Goal: Task Accomplishment & Management: Use online tool/utility

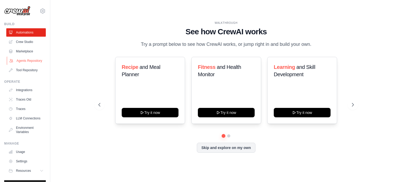
click at [26, 62] on link "Agents Repository" at bounding box center [27, 61] width 40 height 8
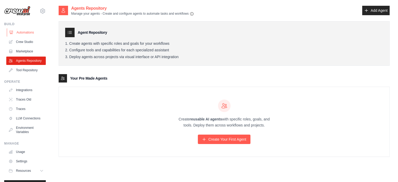
click at [26, 33] on link "Automations" at bounding box center [27, 32] width 40 height 8
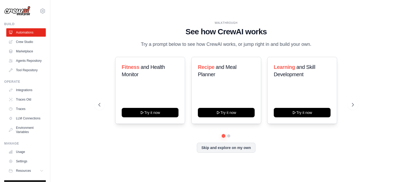
click at [389, 88] on div "WALKTHROUGH See how CrewAI works Try a prompt below to see how CrewAI works, or…" at bounding box center [226, 91] width 335 height 172
click at [375, 53] on div "WALKTHROUGH See how CrewAI works Try a prompt below to see how CrewAI works, or…" at bounding box center [226, 91] width 335 height 172
click at [33, 42] on link "Crew Studio" at bounding box center [27, 42] width 40 height 8
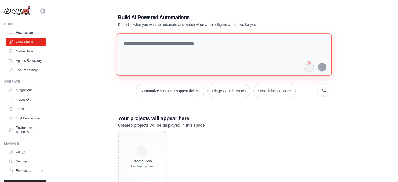
click at [184, 51] on textarea at bounding box center [224, 54] width 215 height 42
click at [184, 52] on textarea at bounding box center [224, 54] width 215 height 42
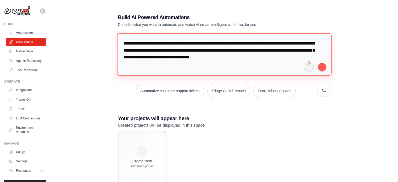
drag, startPoint x: 171, startPoint y: 65, endPoint x: 100, endPoint y: 31, distance: 77.9
click at [100, 31] on div "**********" at bounding box center [224, 98] width 331 height 186
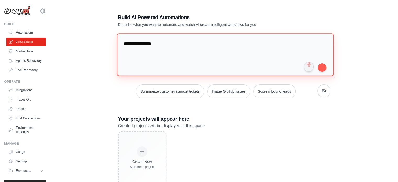
click at [208, 41] on textarea "**********" at bounding box center [225, 54] width 217 height 43
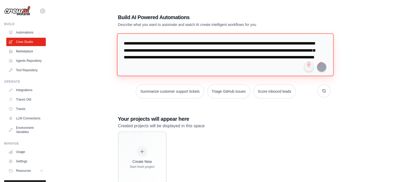
type textarea "**********"
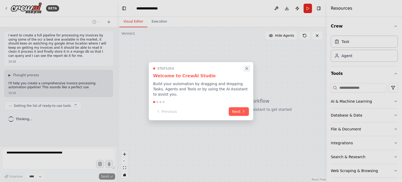
click at [249, 70] on icon "Close walkthrough" at bounding box center [247, 68] width 5 height 5
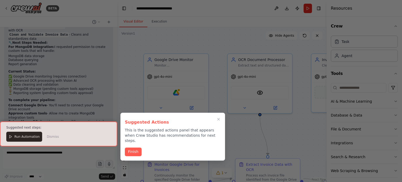
scroll to position [627, 0]
click at [138, 147] on button "Finish" at bounding box center [133, 151] width 17 height 9
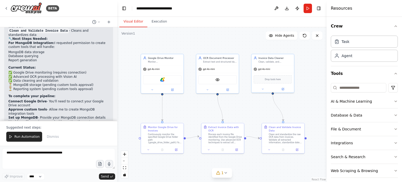
drag, startPoint x: 240, startPoint y: 123, endPoint x: 189, endPoint y: 107, distance: 53.6
click at [189, 107] on div ".deletable-edge-delete-btn { width: 20px; height: 20px; border: 0px solid #ffff…" at bounding box center [222, 104] width 210 height 155
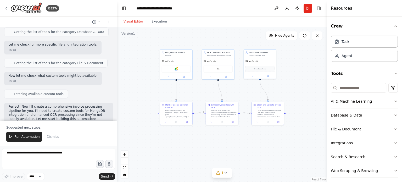
scroll to position [367, 0]
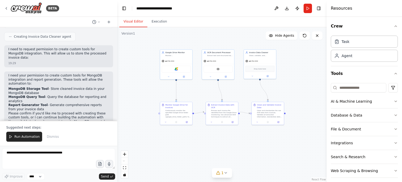
click at [268, 153] on div ".deletable-edge-delete-btn { width: 20px; height: 20px; border: 0px solid #ffff…" at bounding box center [222, 104] width 210 height 155
drag, startPoint x: 293, startPoint y: 149, endPoint x: 289, endPoint y: 150, distance: 4.3
click at [289, 150] on div ".deletable-edge-delete-btn { width: 20px; height: 20px; border: 0px solid #ffff…" at bounding box center [222, 104] width 210 height 155
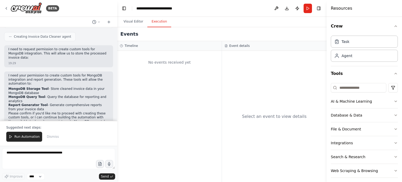
click at [160, 21] on button "Execution" at bounding box center [159, 21] width 24 height 11
click at [163, 70] on div "No events received yet" at bounding box center [169, 62] width 99 height 18
click at [123, 35] on h2 "Events" at bounding box center [129, 33] width 18 height 7
click at [252, 99] on div "Select an event to view details" at bounding box center [274, 116] width 105 height 131
click at [354, 42] on div "Task" at bounding box center [364, 41] width 67 height 12
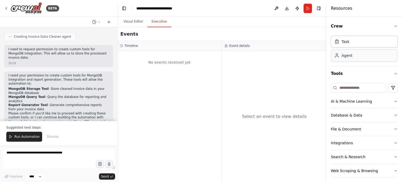
click at [346, 58] on div "Agent" at bounding box center [347, 55] width 11 height 5
click at [91, 95] on li "MongoDB Query Tool - Query the database for reporting and analytics" at bounding box center [58, 99] width 101 height 8
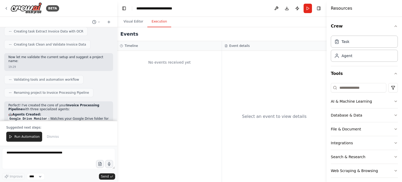
scroll to position [471, 0]
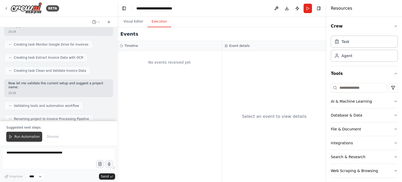
click at [19, 136] on span "Run Automation" at bounding box center [26, 137] width 25 height 4
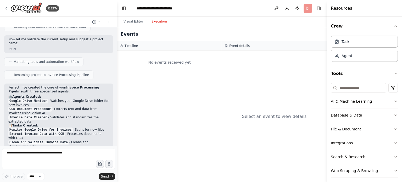
scroll to position [602, 0]
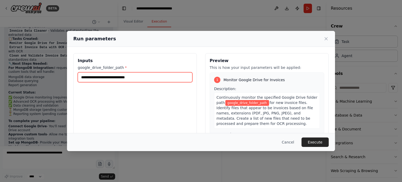
click at [161, 74] on input "google_drive_folder_path *" at bounding box center [135, 77] width 115 height 10
click at [142, 78] on input "google_drive_folder_path *" at bounding box center [135, 77] width 115 height 10
paste input "**********"
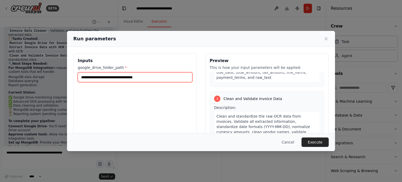
scroll to position [205, 0]
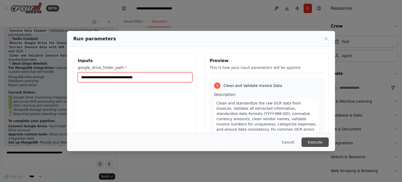
type input "**********"
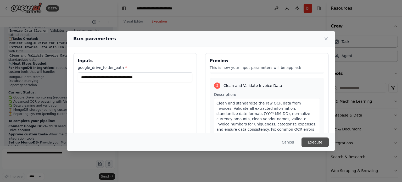
click at [312, 141] on button "Execute" at bounding box center [315, 142] width 27 height 9
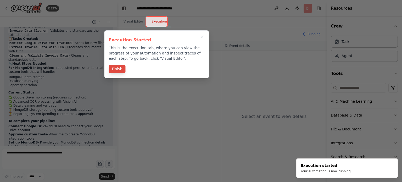
click at [116, 69] on button "Finish" at bounding box center [117, 69] width 17 height 9
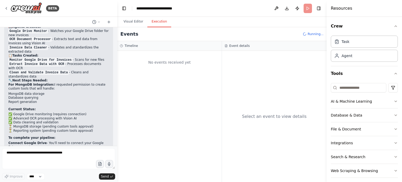
scroll to position [602, 0]
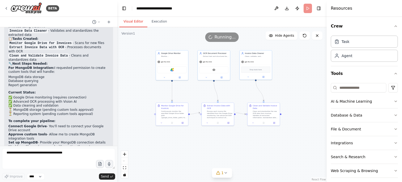
click at [127, 21] on button "Visual Editor" at bounding box center [133, 21] width 28 height 11
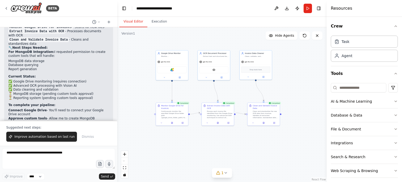
scroll to position [627, 0]
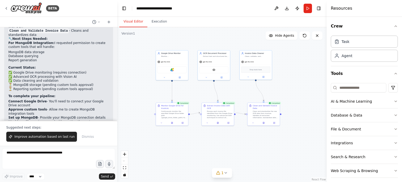
click at [61, 120] on p "Would you like me to proceed with creating the custom MongoDB tools, or would y…" at bounding box center [58, 126] width 101 height 12
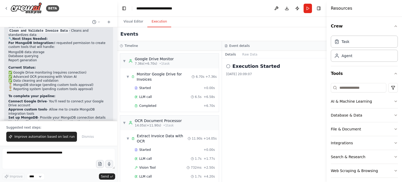
click at [157, 20] on button "Execution" at bounding box center [159, 21] width 24 height 11
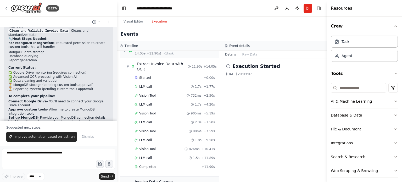
scroll to position [0, 0]
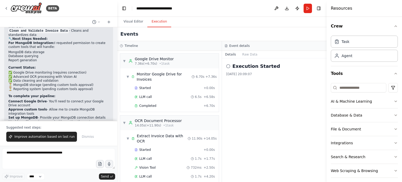
click at [228, 66] on icon at bounding box center [228, 66] width 4 height 4
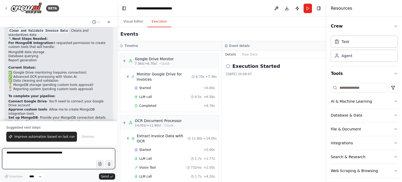
click at [47, 153] on textarea at bounding box center [58, 158] width 113 height 21
type textarea "**********"
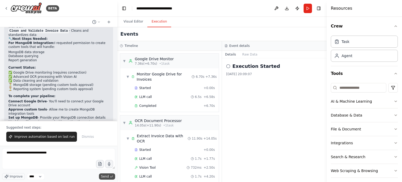
click at [104, 177] on span "Send" at bounding box center [105, 176] width 8 height 4
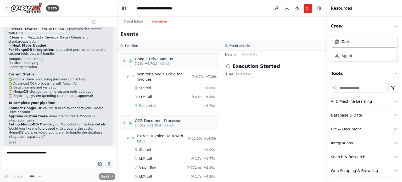
scroll to position [634, 0]
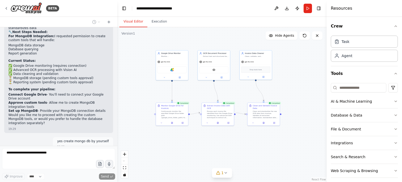
click at [134, 21] on button "Visual Editor" at bounding box center [133, 21] width 28 height 11
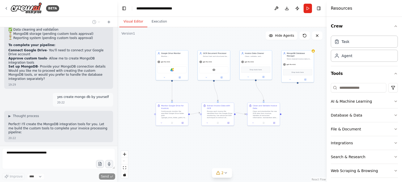
scroll to position [691, 0]
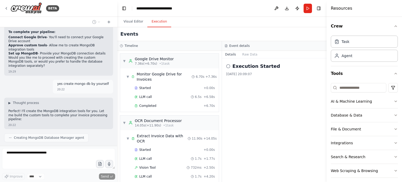
click at [159, 25] on button "Execution" at bounding box center [159, 21] width 24 height 11
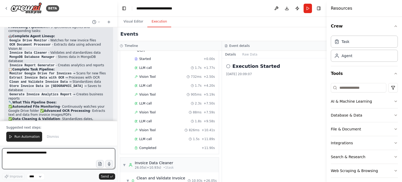
scroll to position [0, 0]
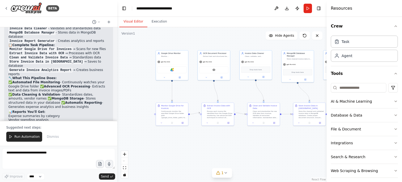
click at [132, 21] on button "Visual Editor" at bounding box center [133, 21] width 28 height 11
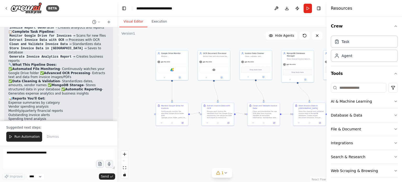
scroll to position [922, 0]
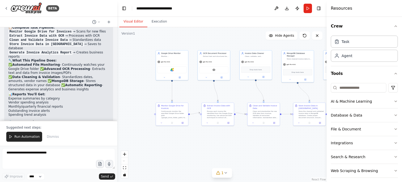
click at [257, 161] on div ".deletable-edge-delete-btn { width: 20px; height: 20px; border: 0px solid #ffff…" at bounding box center [222, 104] width 210 height 155
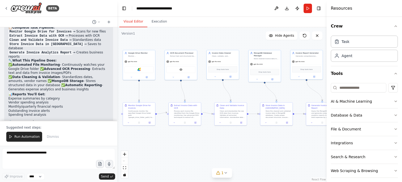
drag, startPoint x: 288, startPoint y: 160, endPoint x: 255, endPoint y: 160, distance: 33.0
click at [255, 160] on div ".deletable-edge-delete-btn { width: 20px; height: 20px; border: 0px solid #ffff…" at bounding box center [222, 104] width 210 height 155
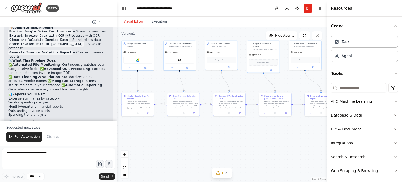
drag, startPoint x: 284, startPoint y: 153, endPoint x: 283, endPoint y: 143, distance: 9.5
click at [283, 143] on div ".deletable-edge-delete-btn { width: 20px; height: 20px; border: 0px solid #ffff…" at bounding box center [222, 104] width 210 height 155
click at [285, 7] on button "Download" at bounding box center [287, 8] width 8 height 9
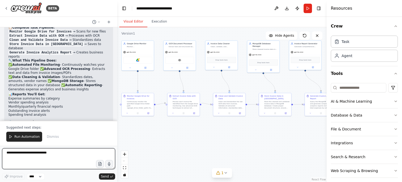
click at [59, 152] on textarea "**********" at bounding box center [58, 158] width 113 height 21
click at [87, 157] on textarea "**********" at bounding box center [58, 158] width 113 height 21
type textarea "**********"
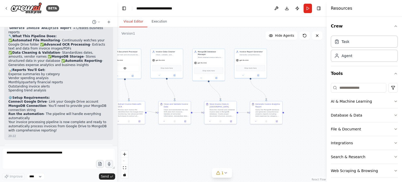
scroll to position [977, 0]
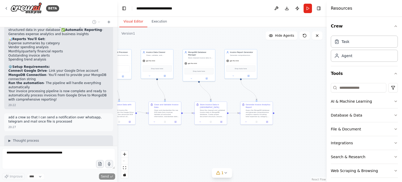
drag, startPoint x: 282, startPoint y: 82, endPoint x: 219, endPoint y: 90, distance: 64.2
click at [219, 90] on div ".deletable-edge-delete-btn { width: 20px; height: 20px; border: 0px solid #ffff…" at bounding box center [222, 104] width 210 height 155
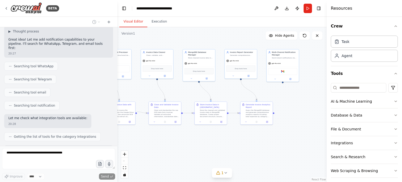
scroll to position [1090, 0]
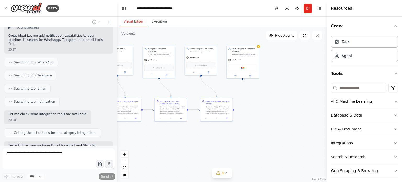
drag, startPoint x: 309, startPoint y: 127, endPoint x: 269, endPoint y: 123, distance: 40.2
click at [269, 123] on div ".deletable-edge-delete-btn { width: 20px; height: 20px; border: 0px solid #ffff…" at bounding box center [222, 104] width 210 height 155
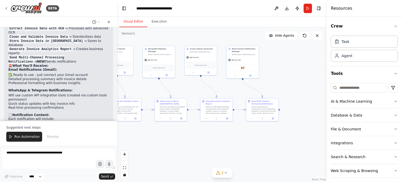
scroll to position [1482, 0]
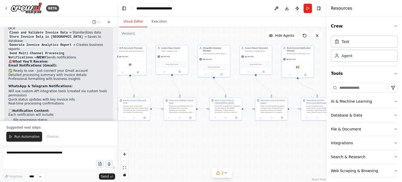
drag, startPoint x: 204, startPoint y: 135, endPoint x: 259, endPoint y: 135, distance: 55.0
click at [259, 135] on div ".deletable-edge-delete-btn { width: 20px; height: 20px; border: 0px solid #ffff…" at bounding box center [222, 104] width 210 height 155
click at [16, 138] on span "Run Automation" at bounding box center [26, 137] width 25 height 4
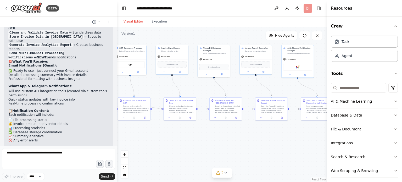
scroll to position [1457, 0]
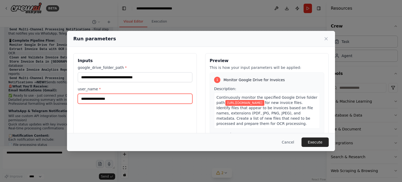
click at [126, 98] on input "user_name *" at bounding box center [135, 99] width 115 height 10
type input "*"
type input "**********"
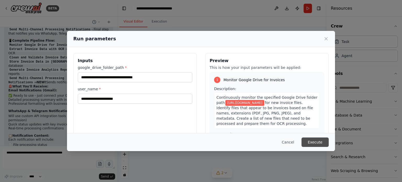
click at [324, 139] on button "Execute" at bounding box center [315, 142] width 27 height 9
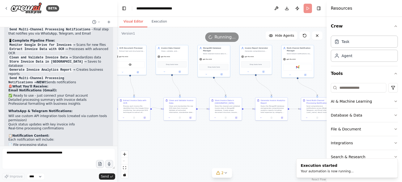
click at [137, 22] on button "Visual Editor" at bounding box center [133, 21] width 28 height 11
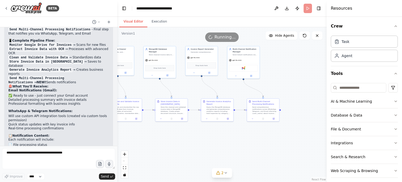
drag, startPoint x: 272, startPoint y: 146, endPoint x: 218, endPoint y: 147, distance: 54.2
click at [218, 147] on div ".deletable-edge-delete-btn { width: 20px; height: 20px; border: 0px solid #ffff…" at bounding box center [222, 104] width 210 height 155
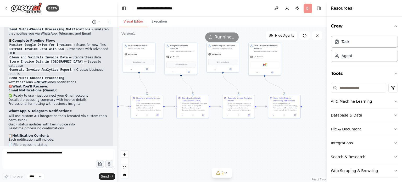
drag, startPoint x: 247, startPoint y: 148, endPoint x: 266, endPoint y: 145, distance: 19.3
click at [266, 145] on div ".deletable-edge-delete-btn { width: 20px; height: 20px; border: 0px solid #ffff…" at bounding box center [222, 104] width 210 height 155
click at [308, 9] on header "**********" at bounding box center [222, 8] width 210 height 17
click at [259, 12] on header "**********" at bounding box center [222, 8] width 210 height 17
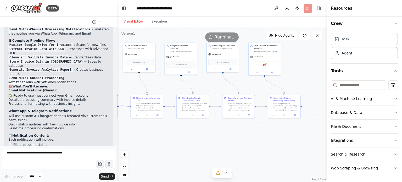
scroll to position [3, 0]
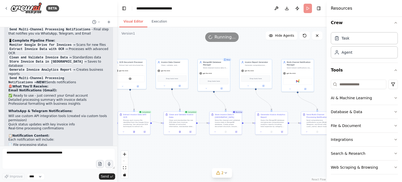
drag, startPoint x: 251, startPoint y: 83, endPoint x: 284, endPoint y: 100, distance: 36.9
click at [284, 100] on div ".deletable-edge-delete-btn { width: 20px; height: 20px; border: 0px solid #ffff…" at bounding box center [222, 104] width 210 height 155
click at [394, 97] on icon "button" at bounding box center [396, 98] width 4 height 4
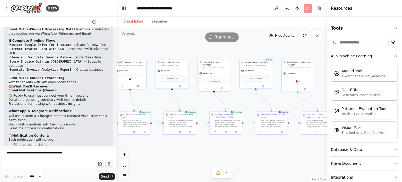
scroll to position [83, 0]
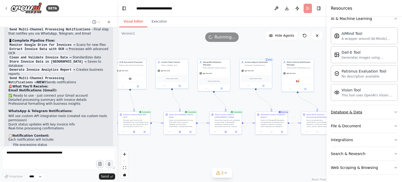
click at [394, 110] on icon "button" at bounding box center [396, 112] width 4 height 4
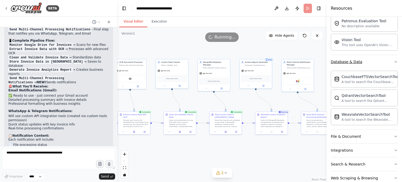
scroll to position [143, 0]
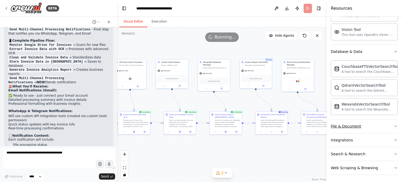
click at [394, 124] on icon "button" at bounding box center [396, 126] width 4 height 4
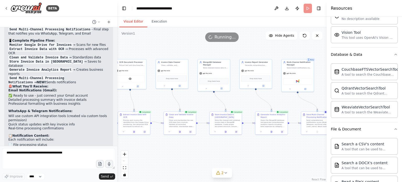
scroll to position [91, 0]
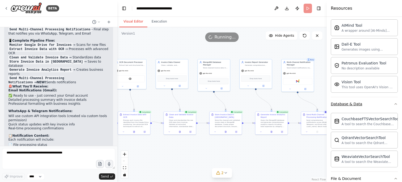
click at [394, 103] on icon "button" at bounding box center [396, 104] width 4 height 4
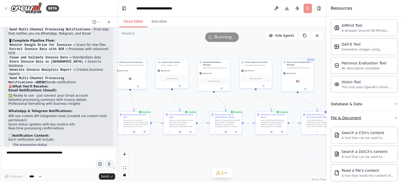
click at [395, 117] on icon "button" at bounding box center [396, 117] width 2 height 1
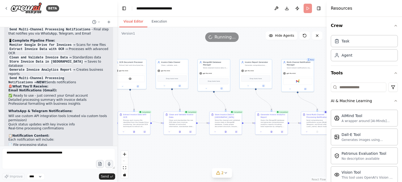
scroll to position [0, 0]
click at [395, 73] on icon "button" at bounding box center [396, 73] width 2 height 1
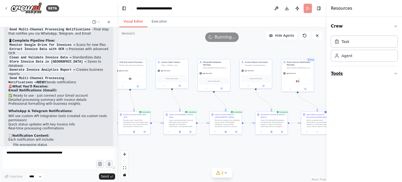
click at [392, 73] on button "Tools" at bounding box center [364, 73] width 67 height 15
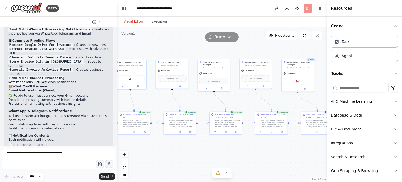
click at [228, 10] on header "**********" at bounding box center [222, 8] width 210 height 17
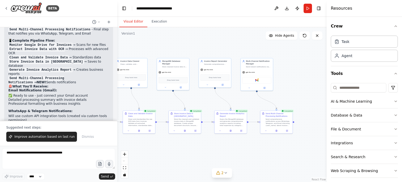
drag, startPoint x: 288, startPoint y: 145, endPoint x: 247, endPoint y: 144, distance: 40.9
click at [247, 144] on div ".deletable-edge-delete-btn { width: 20px; height: 20px; border: 0px solid #ffff…" at bounding box center [222, 104] width 210 height 155
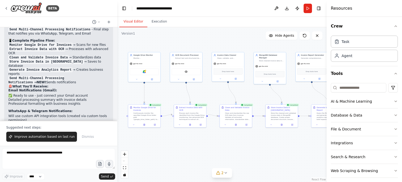
drag, startPoint x: 211, startPoint y: 145, endPoint x: 308, endPoint y: 139, distance: 97.1
click at [308, 139] on div ".deletable-edge-delete-btn { width: 20px; height: 20px; border: 0px solid #ffff…" at bounding box center [222, 104] width 210 height 155
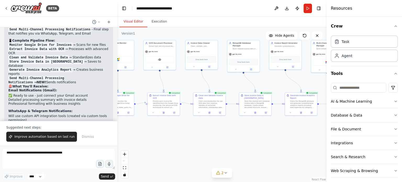
drag, startPoint x: 301, startPoint y: 147, endPoint x: 275, endPoint y: 135, distance: 29.1
click at [275, 135] on div ".deletable-edge-delete-btn { width: 20px; height: 20px; border: 0px solid #ffff…" at bounding box center [222, 104] width 210 height 155
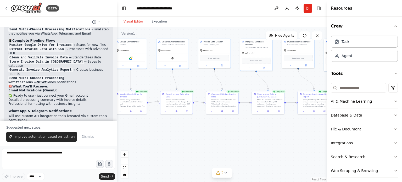
drag, startPoint x: 174, startPoint y: 138, endPoint x: 187, endPoint y: 136, distance: 12.9
click at [187, 136] on div ".deletable-edge-delete-btn { width: 20px; height: 20px; border: 0px solid #ffff…" at bounding box center [222, 104] width 210 height 155
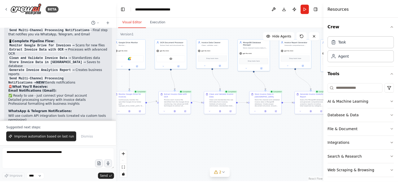
scroll to position [1482, 0]
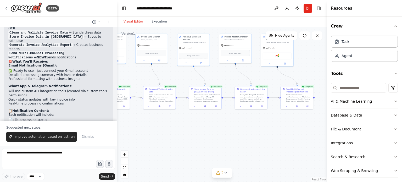
drag, startPoint x: 268, startPoint y: 139, endPoint x: 205, endPoint y: 134, distance: 63.1
click at [205, 134] on div ".deletable-edge-delete-btn { width: 20px; height: 20px; border: 0px solid #ffff…" at bounding box center [222, 104] width 210 height 155
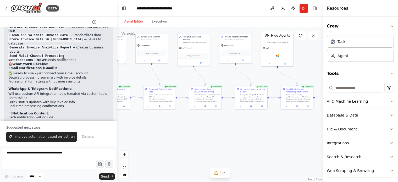
scroll to position [1328, 0]
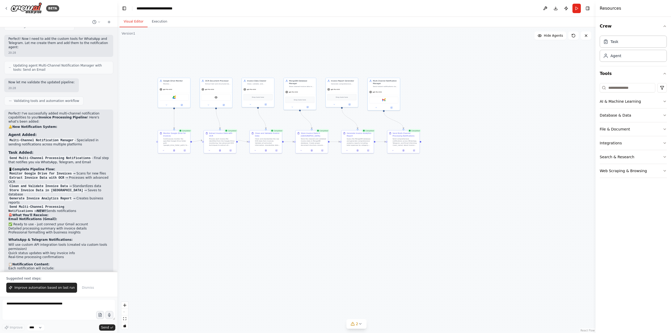
drag, startPoint x: 208, startPoint y: 124, endPoint x: 314, endPoint y: 168, distance: 114.8
click at [314, 168] on div ".deletable-edge-delete-btn { width: 20px; height: 20px; border: 0px solid #ffff…" at bounding box center [356, 180] width 478 height 306
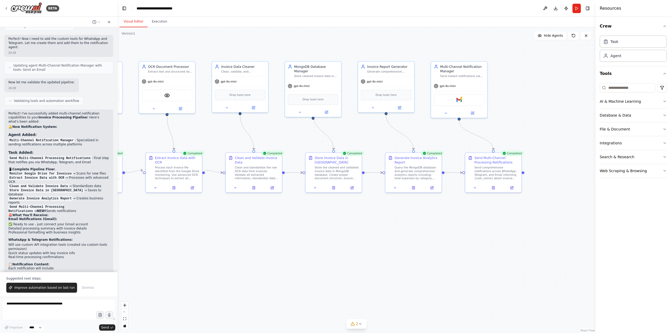
drag, startPoint x: 323, startPoint y: 167, endPoint x: 348, endPoint y: 228, distance: 65.8
click at [348, 182] on div ".deletable-edge-delete-btn { width: 20px; height: 20px; border: 0px solid #ffff…" at bounding box center [356, 180] width 478 height 306
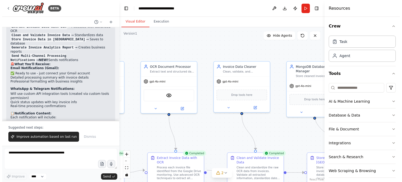
scroll to position [1446, 0]
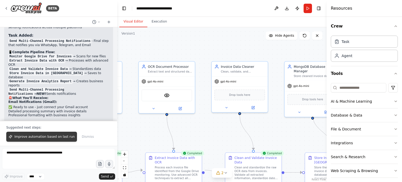
click at [39, 140] on button "Improve automation based on last run" at bounding box center [41, 137] width 71 height 10
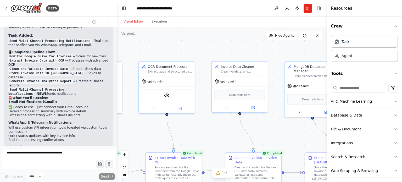
scroll to position [1471, 0]
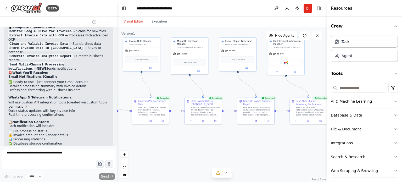
drag, startPoint x: 221, startPoint y: 112, endPoint x: 131, endPoint y: 93, distance: 92.1
click at [131, 93] on div ".deletable-edge-delete-btn { width: 20px; height: 20px; border: 0px solid #ffff…" at bounding box center [222, 104] width 210 height 155
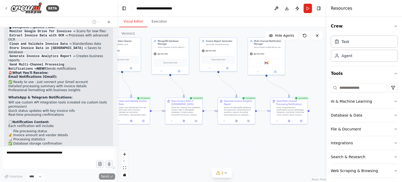
drag, startPoint x: 273, startPoint y: 144, endPoint x: 254, endPoint y: 144, distance: 19.1
click at [254, 144] on div ".deletable-edge-delete-btn { width: 20px; height: 20px; border: 0px solid #ffff…" at bounding box center [222, 104] width 210 height 155
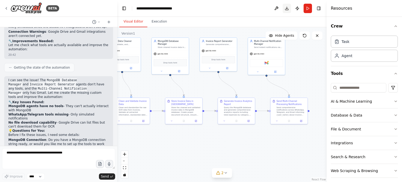
scroll to position [1737, 0]
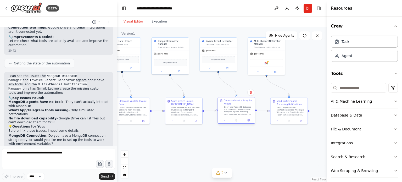
click at [248, 123] on div at bounding box center [236, 120] width 37 height 6
click at [265, 133] on div ".deletable-edge-delete-btn { width: 20px; height: 20px; border: 0px solid #ffff…" at bounding box center [222, 104] width 210 height 155
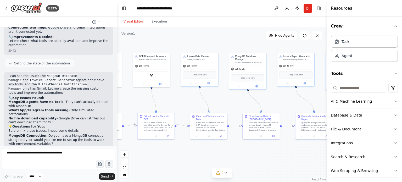
drag, startPoint x: 171, startPoint y: 138, endPoint x: 247, endPoint y: 153, distance: 78.3
click at [247, 153] on div ".deletable-edge-delete-btn { width: 20px; height: 20px; border: 0px solid #ffff…" at bounding box center [222, 104] width 210 height 155
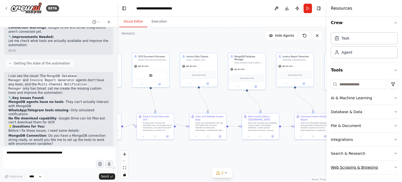
click at [391, 164] on button "Web Scraping & Browsing" at bounding box center [364, 168] width 67 height 14
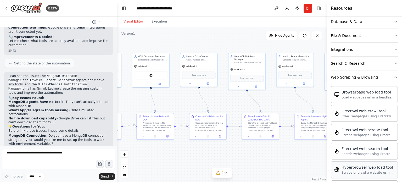
scroll to position [108, 0]
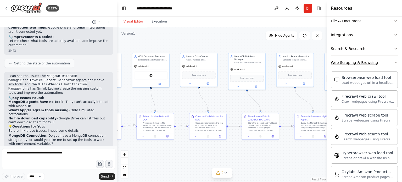
click at [394, 62] on icon "button" at bounding box center [396, 63] width 4 height 4
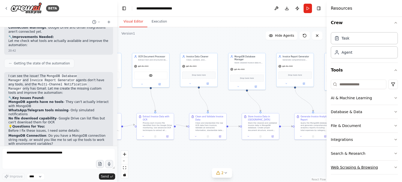
scroll to position [3, 0]
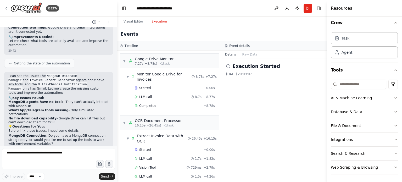
click at [160, 21] on button "Execution" at bounding box center [159, 21] width 24 height 11
click at [132, 22] on button "Visual Editor" at bounding box center [133, 21] width 28 height 11
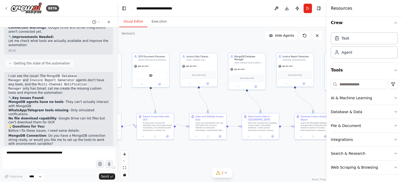
click at [228, 10] on header "**********" at bounding box center [222, 8] width 210 height 17
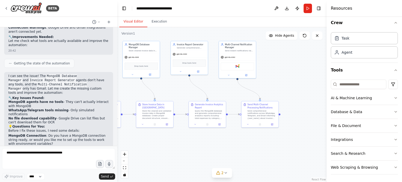
drag, startPoint x: 283, startPoint y: 166, endPoint x: 178, endPoint y: 154, distance: 106.5
click at [178, 154] on div ".deletable-edge-delete-btn { width: 20px; height: 20px; border: 0px solid #ffff…" at bounding box center [222, 104] width 210 height 155
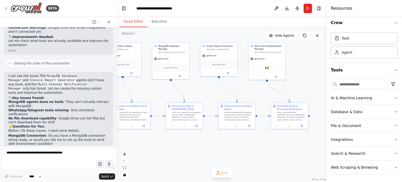
drag, startPoint x: 287, startPoint y: 73, endPoint x: 317, endPoint y: 74, distance: 30.4
click at [317, 74] on div ".deletable-edge-delete-btn { width: 20px; height: 20px; border: 0px solid #ffff…" at bounding box center [222, 104] width 210 height 155
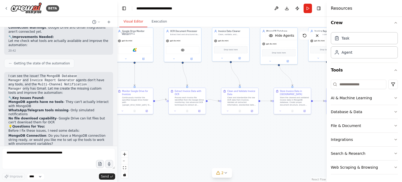
drag, startPoint x: 174, startPoint y: 161, endPoint x: 281, endPoint y: 146, distance: 108.4
click at [281, 146] on div ".deletable-edge-delete-btn { width: 20px; height: 20px; border: 0px solid #ffff…" at bounding box center [222, 104] width 210 height 155
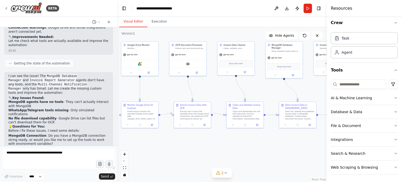
drag, startPoint x: 201, startPoint y: 136, endPoint x: 206, endPoint y: 150, distance: 14.8
click at [206, 150] on div ".deletable-edge-delete-btn { width: 20px; height: 20px; border: 0px solid #ffff…" at bounding box center [222, 104] width 210 height 155
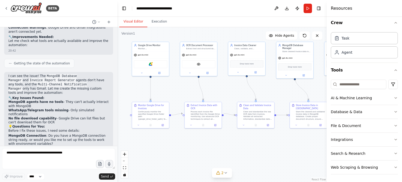
drag, startPoint x: 177, startPoint y: 152, endPoint x: 188, endPoint y: 152, distance: 10.7
click at [188, 152] on div ".deletable-edge-delete-btn { width: 20px; height: 20px; border: 0px solid #ffff…" at bounding box center [222, 104] width 210 height 155
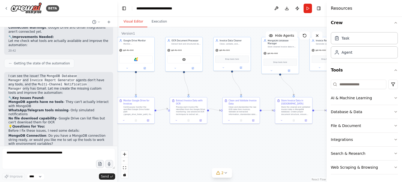
drag, startPoint x: 188, startPoint y: 154, endPoint x: 173, endPoint y: 149, distance: 15.4
click at [173, 149] on div ".deletable-edge-delete-btn { width: 20px; height: 20px; border: 0px solid #ffff…" at bounding box center [222, 104] width 210 height 155
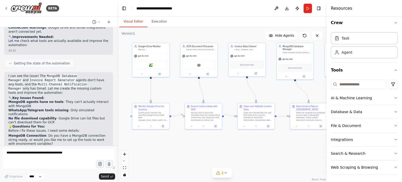
drag, startPoint x: 173, startPoint y: 149, endPoint x: 188, endPoint y: 155, distance: 16.0
click at [188, 155] on div ".deletable-edge-delete-btn { width: 20px; height: 20px; border: 0px solid #ffff…" at bounding box center [222, 104] width 210 height 155
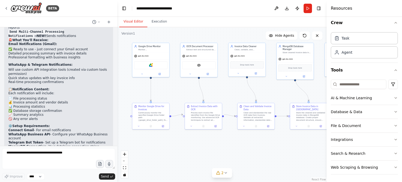
scroll to position [1580, 0]
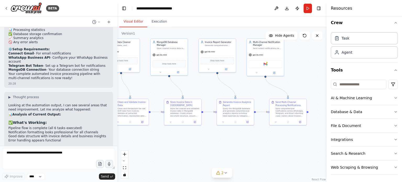
drag, startPoint x: 282, startPoint y: 146, endPoint x: 156, endPoint y: 142, distance: 126.1
click at [156, 142] on div ".deletable-edge-delete-btn { width: 20px; height: 20px; border: 0px solid #ffff…" at bounding box center [222, 104] width 210 height 155
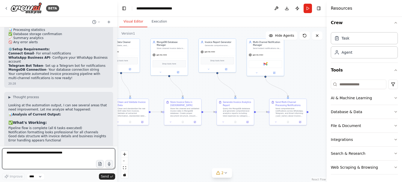
click at [48, 155] on textarea at bounding box center [58, 158] width 113 height 21
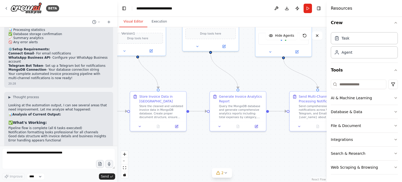
drag, startPoint x: 225, startPoint y: 87, endPoint x: 214, endPoint y: 84, distance: 11.9
click at [214, 84] on div ".deletable-edge-delete-btn { width: 20px; height: 20px; border: 0px solid #ffff…" at bounding box center [222, 104] width 210 height 155
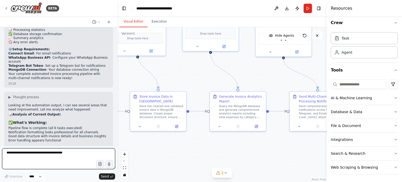
click at [64, 155] on textarea at bounding box center [58, 158] width 113 height 21
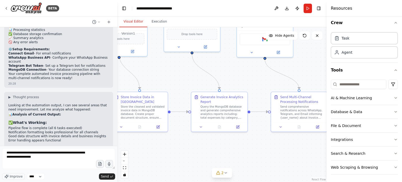
drag, startPoint x: 264, startPoint y: 155, endPoint x: 245, endPoint y: 155, distance: 18.6
click at [245, 155] on div ".deletable-edge-delete-btn { width: 20px; height: 20px; border: 0px solid #ffff…" at bounding box center [222, 104] width 210 height 155
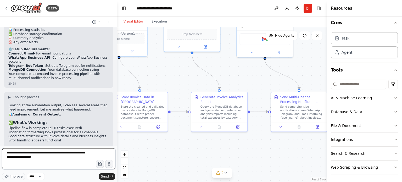
click at [67, 160] on textarea "**********" at bounding box center [58, 158] width 113 height 21
type textarea "**********"
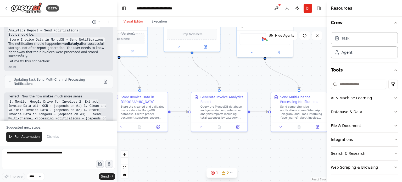
scroll to position [1993, 0]
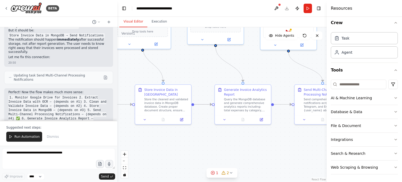
drag, startPoint x: 289, startPoint y: 145, endPoint x: 313, endPoint y: 138, distance: 24.7
click at [313, 138] on div ".deletable-edge-delete-btn { width: 20px; height: 20px; border: 0px solid #ffff…" at bounding box center [222, 104] width 210 height 155
click at [20, 138] on span "Run Automation" at bounding box center [26, 137] width 25 height 4
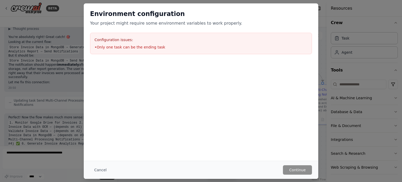
click at [219, 160] on div "Environment configuration Your project might require some environment variables…" at bounding box center [201, 81] width 235 height 157
click at [147, 46] on li "• Only one task can be the ending task" at bounding box center [201, 47] width 213 height 5
click at [146, 164] on div "Cancel Continue" at bounding box center [201, 170] width 235 height 18
click at [296, 161] on div "Cancel Continue" at bounding box center [201, 170] width 235 height 18
drag, startPoint x: 179, startPoint y: 82, endPoint x: 138, endPoint y: 54, distance: 48.8
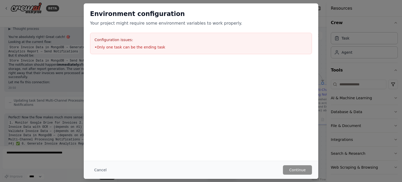
click at [178, 81] on div at bounding box center [201, 87] width 235 height 52
drag, startPoint x: 129, startPoint y: 50, endPoint x: 112, endPoint y: 40, distance: 19.6
click at [128, 49] on div "Configuration issues: • Only one task can be the ending task" at bounding box center [201, 43] width 222 height 21
click at [112, 40] on h3 "Configuration issues:" at bounding box center [201, 39] width 213 height 5
click at [101, 170] on button "Cancel" at bounding box center [100, 169] width 21 height 9
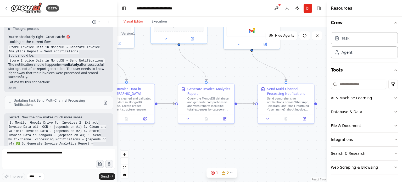
drag, startPoint x: 267, startPoint y: 150, endPoint x: 254, endPoint y: 150, distance: 12.8
click at [254, 150] on div ".deletable-edge-delete-btn { width: 20px; height: 20px; border: 0px solid #ffff…" at bounding box center [222, 104] width 210 height 155
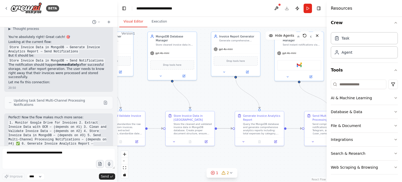
drag, startPoint x: 230, startPoint y: 84, endPoint x: 281, endPoint y: 101, distance: 54.4
click at [281, 101] on div ".deletable-edge-delete-btn { width: 20px; height: 20px; border: 0px solid #ffff…" at bounding box center [222, 104] width 210 height 155
click at [232, 175] on button "1 2" at bounding box center [222, 173] width 31 height 10
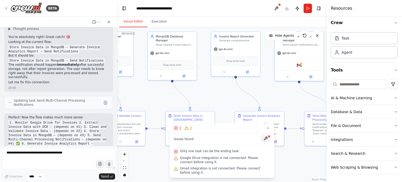
click at [263, 139] on button at bounding box center [265, 138] width 9 height 6
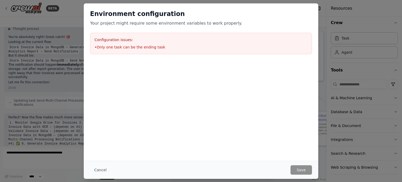
click at [291, 159] on div "Environment configuration Your project might require some environment variables…" at bounding box center [201, 81] width 235 height 157
click at [223, 107] on div at bounding box center [201, 87] width 235 height 52
click at [100, 171] on button "Cancel" at bounding box center [100, 169] width 21 height 9
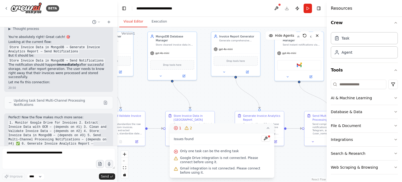
click at [176, 128] on icon at bounding box center [176, 128] width 4 height 4
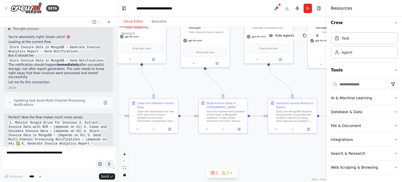
drag, startPoint x: 152, startPoint y: 161, endPoint x: 185, endPoint y: 149, distance: 35.3
click at [185, 149] on div ".deletable-edge-delete-btn { width: 20px; height: 20px; border: 0px solid #ffff…" at bounding box center [222, 104] width 210 height 155
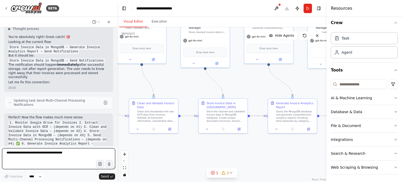
click at [38, 156] on textarea at bounding box center [58, 158] width 113 height 21
type textarea "********"
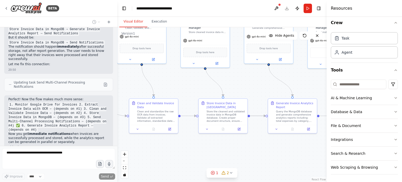
scroll to position [1999, 0]
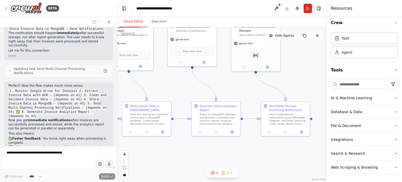
drag, startPoint x: 297, startPoint y: 147, endPoint x: 221, endPoint y: 150, distance: 76.5
click at [221, 150] on div ".deletable-edge-delete-btn { width: 20px; height: 20px; border: 0px solid #ffff…" at bounding box center [222, 104] width 210 height 155
click at [340, 9] on h4 "Resources" at bounding box center [341, 8] width 21 height 6
click at [381, 9] on div "Resources" at bounding box center [364, 8] width 75 height 17
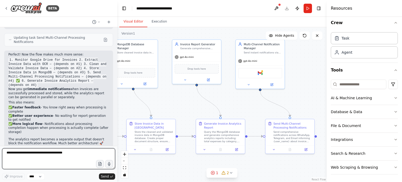
drag, startPoint x: 300, startPoint y: 62, endPoint x: 305, endPoint y: 80, distance: 18.1
click at [305, 80] on div ".deletable-edge-delete-btn { width: 20px; height: 20px; border: 0px solid #ffff…" at bounding box center [222, 104] width 210 height 155
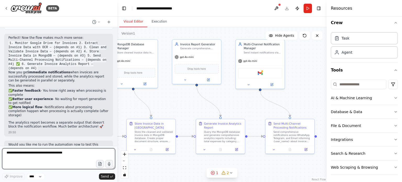
scroll to position [2073, 0]
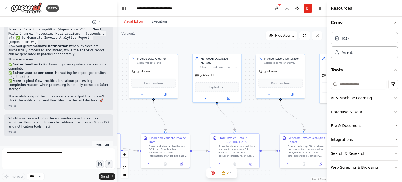
drag, startPoint x: 161, startPoint y: 100, endPoint x: 244, endPoint y: 114, distance: 85.1
click at [244, 114] on div ".deletable-edge-delete-btn { width: 20px; height: 20px; border: 0px solid #ffff…" at bounding box center [222, 104] width 210 height 155
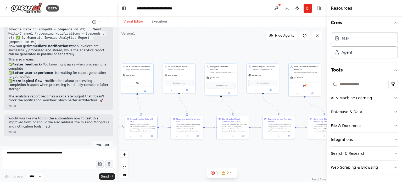
drag, startPoint x: 249, startPoint y: 116, endPoint x: 244, endPoint y: 105, distance: 12.2
click at [244, 105] on div ".deletable-edge-delete-btn { width: 20px; height: 20px; border: 0px solid #ffff…" at bounding box center [222, 104] width 210 height 155
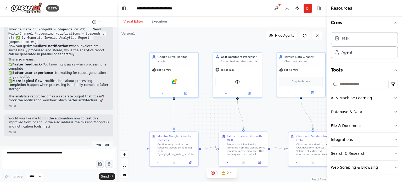
drag, startPoint x: 153, startPoint y: 100, endPoint x: 273, endPoint y: 108, distance: 120.5
click at [273, 108] on div ".deletable-edge-delete-btn { width: 20px; height: 20px; border: 0px solid #ffff…" at bounding box center [222, 104] width 210 height 155
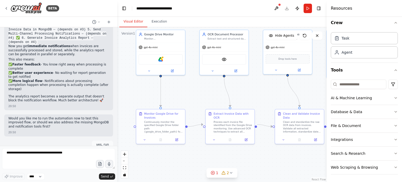
drag, startPoint x: 212, startPoint y: 117, endPoint x: 201, endPoint y: 99, distance: 21.0
click at [201, 99] on div ".deletable-edge-delete-btn { width: 20px; height: 20px; border: 0px solid #ffff…" at bounding box center [222, 104] width 210 height 155
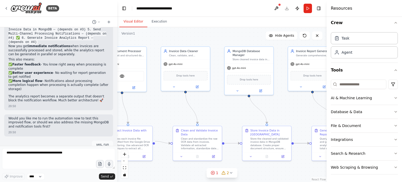
drag, startPoint x: 257, startPoint y: 90, endPoint x: 155, endPoint y: 107, distance: 103.5
click at [155, 107] on div ".deletable-edge-delete-btn { width: 20px; height: 20px; border: 0px solid #ffff…" at bounding box center [222, 104] width 210 height 155
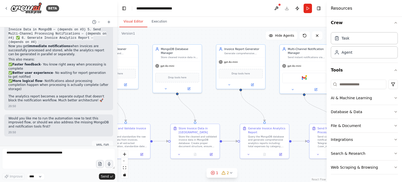
drag, startPoint x: 284, startPoint y: 102, endPoint x: 212, endPoint y: 100, distance: 71.8
click at [212, 100] on div ".deletable-edge-delete-btn { width: 20px; height: 20px; border: 0px solid #ffff…" at bounding box center [222, 104] width 210 height 155
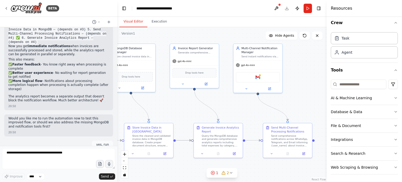
drag, startPoint x: 285, startPoint y: 103, endPoint x: 239, endPoint y: 102, distance: 46.4
click at [239, 102] on div ".deletable-edge-delete-btn { width: 20px; height: 20px; border: 0px solid #ffff…" at bounding box center [222, 104] width 210 height 155
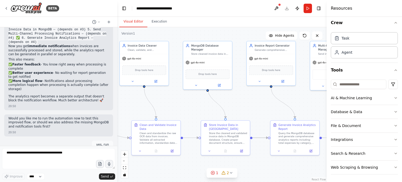
drag, startPoint x: 171, startPoint y: 108, endPoint x: 248, endPoint y: 105, distance: 76.8
click at [248, 105] on div ".deletable-edge-delete-btn { width: 20px; height: 20px; border: 0px solid #ffff…" at bounding box center [222, 104] width 210 height 155
click at [234, 139] on div "Store the cleaned and validated invoice data in MongoDB database. Create proper…" at bounding box center [228, 137] width 39 height 13
click at [257, 101] on div ".deletable-edge-delete-btn { width: 20px; height: 20px; border: 0px solid #ffff…" at bounding box center [222, 104] width 210 height 155
click at [203, 69] on div "Drop tools here" at bounding box center [208, 73] width 44 height 9
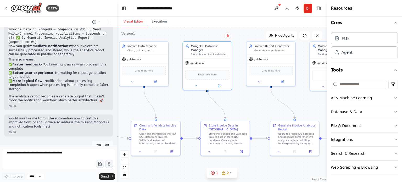
click at [255, 97] on div ".deletable-edge-delete-btn { width: 20px; height: 20px; border: 0px solid #ffff…" at bounding box center [222, 104] width 210 height 155
click at [219, 84] on icon at bounding box center [219, 85] width 2 height 2
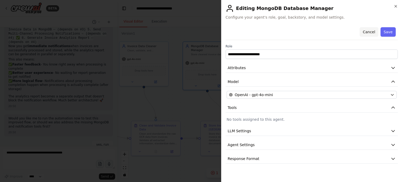
click at [369, 32] on button "Cancel" at bounding box center [369, 31] width 19 height 9
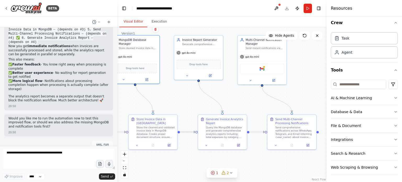
drag, startPoint x: 250, startPoint y: 101, endPoint x: 177, endPoint y: 95, distance: 72.6
click at [177, 95] on div ".deletable-edge-delete-btn { width: 20px; height: 20px; border: 0px solid #ffff…" at bounding box center [222, 104] width 210 height 155
click at [308, 146] on icon at bounding box center [307, 144] width 3 height 3
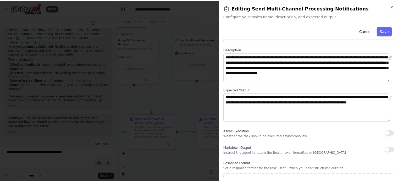
scroll to position [27, 0]
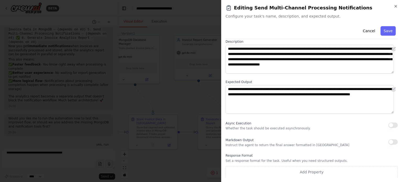
click at [255, 142] on div "Markdown Output Instruct the agent to return the final answer formatted in [GEO…" at bounding box center [288, 142] width 124 height 10
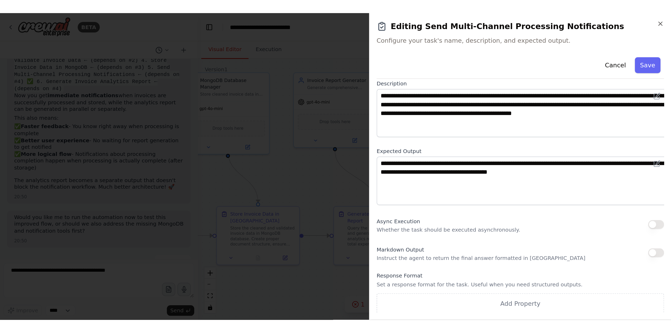
scroll to position [0, 0]
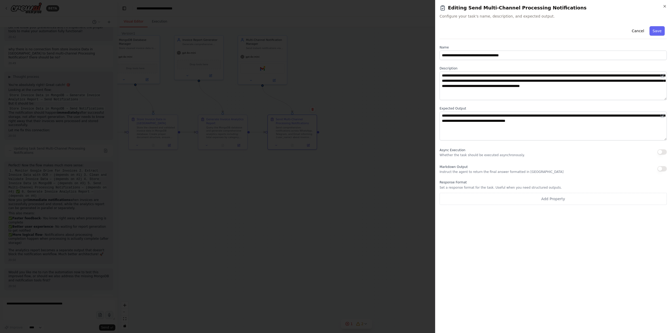
click at [402, 152] on button "button" at bounding box center [661, 151] width 9 height 5
click at [402, 53] on input "**********" at bounding box center [552, 55] width 227 height 9
click at [402, 30] on div "Cancel Save" at bounding box center [552, 31] width 227 height 15
click at [402, 6] on icon "button" at bounding box center [664, 6] width 4 height 4
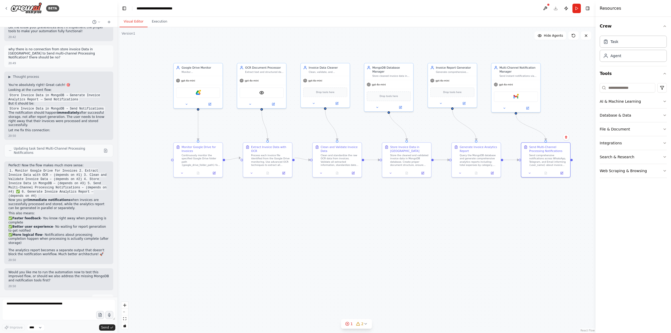
drag, startPoint x: 178, startPoint y: 99, endPoint x: 431, endPoint y: 127, distance: 254.8
click at [402, 127] on div ".deletable-edge-delete-btn { width: 20px; height: 20px; border: 0px solid #ffff…" at bounding box center [356, 180] width 478 height 306
click at [377, 105] on icon at bounding box center [376, 106] width 3 height 3
click at [402, 131] on button "Attributes" at bounding box center [403, 133] width 72 height 7
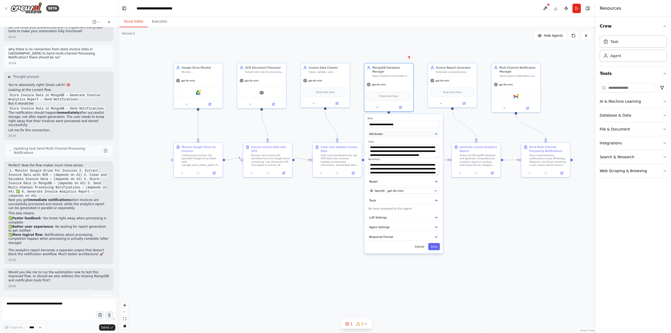
click at [402, 130] on button "Attributes" at bounding box center [403, 133] width 72 height 7
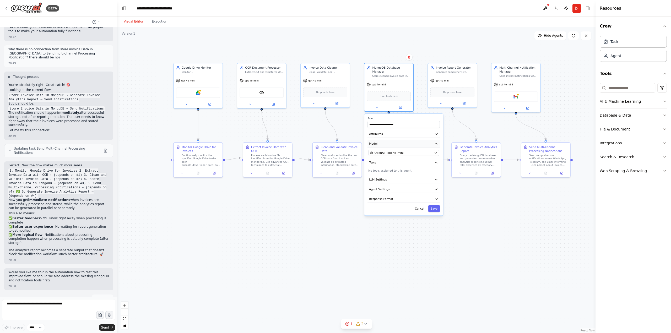
click at [402, 140] on button "Model" at bounding box center [403, 143] width 72 height 7
click at [402, 151] on div "OpenAI - gpt-4o-mini" at bounding box center [401, 153] width 62 height 4
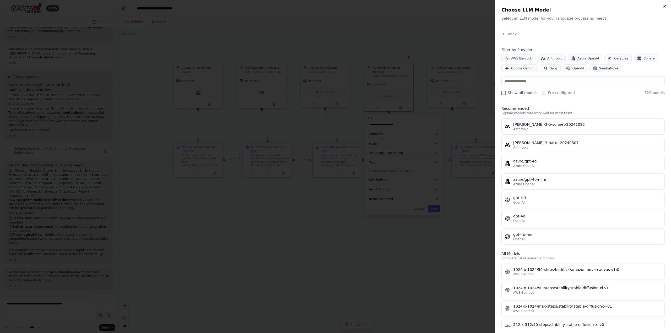
click at [402, 6] on icon "button" at bounding box center [664, 6] width 2 height 2
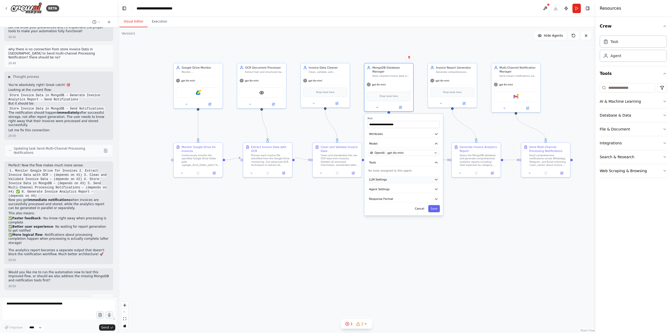
click at [402, 176] on button "LLM Settings" at bounding box center [403, 179] width 72 height 7
click at [402, 182] on icon "button" at bounding box center [436, 189] width 4 height 4
click at [402, 182] on button "Agent Settings" at bounding box center [403, 188] width 72 height 7
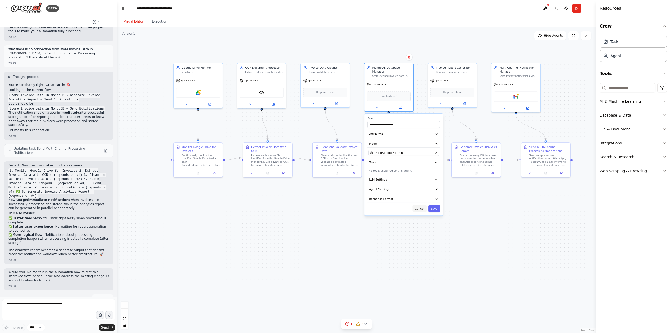
click at [402, 182] on button "Cancel" at bounding box center [419, 208] width 14 height 7
click at [402, 173] on icon at bounding box center [561, 172] width 2 height 2
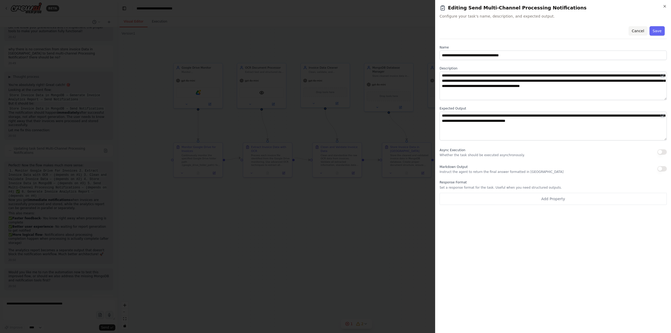
click at [402, 31] on button "Cancel" at bounding box center [637, 30] width 19 height 9
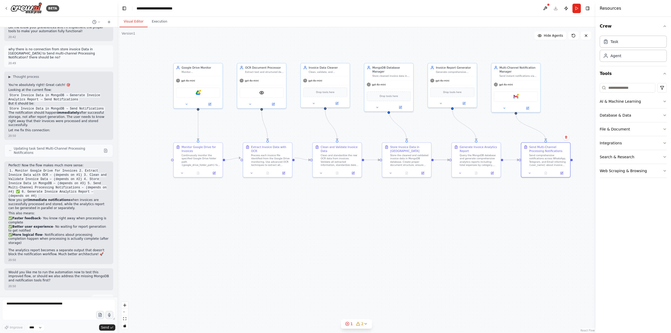
click at [345, 182] on div ".deletable-edge-delete-btn { width: 20px; height: 20px; border: 0px solid #ffff…" at bounding box center [356, 180] width 478 height 306
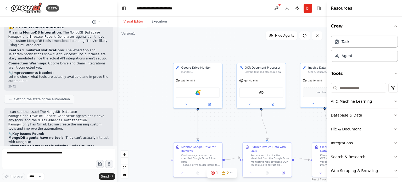
scroll to position [1723, 0]
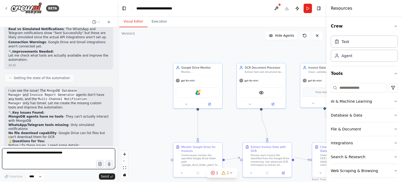
click at [34, 154] on textarea at bounding box center [58, 158] width 113 height 21
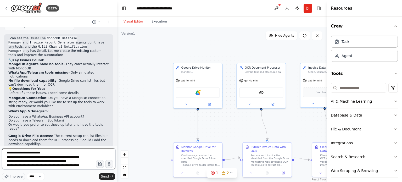
scroll to position [2, 0]
type textarea "**********"
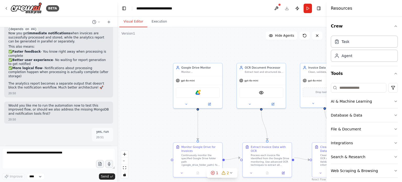
scroll to position [2113, 0]
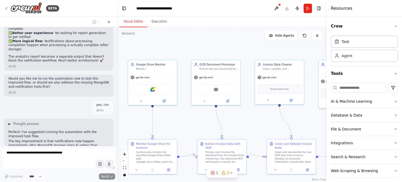
drag, startPoint x: 221, startPoint y: 41, endPoint x: 176, endPoint y: 38, distance: 45.4
click at [176, 38] on div ".deletable-edge-delete-btn { width: 20px; height: 20px; border: 0px solid #ffff…" at bounding box center [222, 104] width 210 height 155
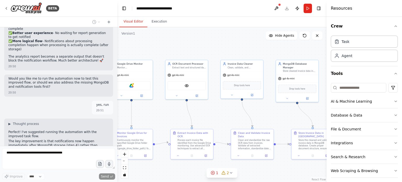
drag, startPoint x: 235, startPoint y: 43, endPoint x: 211, endPoint y: 46, distance: 24.3
click at [211, 46] on div ".deletable-edge-delete-btn { width: 20px; height: 20px; border: 0px solid #ffff…" at bounding box center [222, 104] width 210 height 155
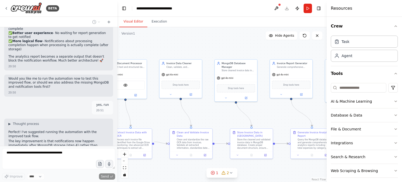
drag, startPoint x: 218, startPoint y: 45, endPoint x: 156, endPoint y: 44, distance: 61.3
click at [156, 44] on div ".deletable-edge-delete-btn { width: 20px; height: 20px; border: 0px solid #ffff…" at bounding box center [222, 104] width 210 height 155
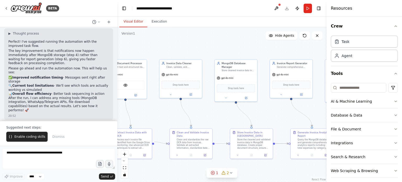
scroll to position [2209, 0]
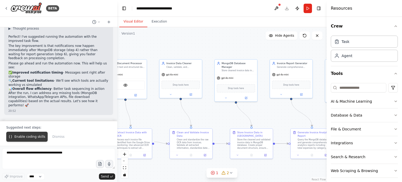
click at [34, 137] on span "Enable coding skills" at bounding box center [29, 137] width 31 height 4
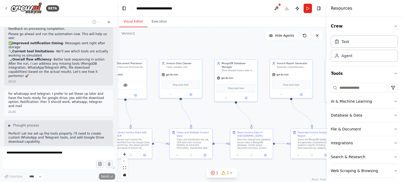
scroll to position [2242, 0]
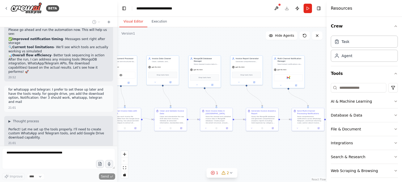
drag, startPoint x: 285, startPoint y: 164, endPoint x: 254, endPoint y: 143, distance: 37.7
click at [254, 143] on div ".deletable-edge-delete-btn { width: 20px; height: 20px; border: 0px solid #ffff…" at bounding box center [222, 104] width 210 height 155
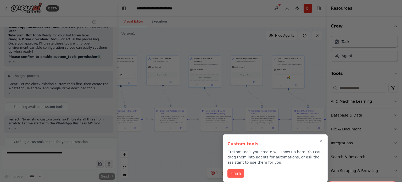
scroll to position [2405, 0]
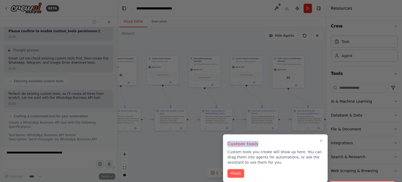
drag, startPoint x: 275, startPoint y: 138, endPoint x: 274, endPoint y: 109, distance: 28.6
click at [274, 109] on div "BETA I want to create a full pipeline for processing my invoices by using some …" at bounding box center [201, 91] width 402 height 182
click at [283, 147] on h3 "Custom tools" at bounding box center [276, 144] width 96 height 6
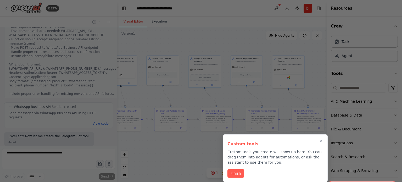
drag, startPoint x: 400, startPoint y: 111, endPoint x: 397, endPoint y: 141, distance: 30.5
click at [397, 141] on div at bounding box center [201, 91] width 402 height 182
click at [229, 173] on button "Finish" at bounding box center [236, 173] width 17 height 9
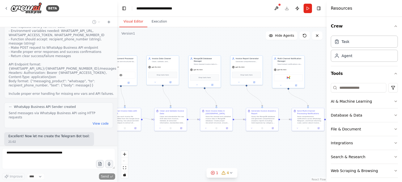
scroll to position [2556, 0]
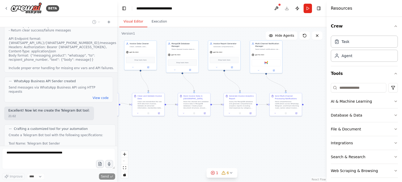
drag, startPoint x: 174, startPoint y: 146, endPoint x: 151, endPoint y: 131, distance: 26.8
click at [151, 131] on div ".deletable-edge-delete-btn { width: 20px; height: 20px; border: 0px solid #ffff…" at bounding box center [222, 104] width 210 height 155
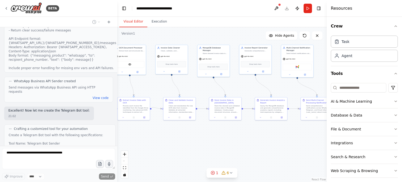
drag, startPoint x: 169, startPoint y: 132, endPoint x: 200, endPoint y: 136, distance: 31.4
click at [200, 136] on div ".deletable-edge-delete-btn { width: 20px; height: 20px; border: 0px solid #ffff…" at bounding box center [222, 104] width 210 height 155
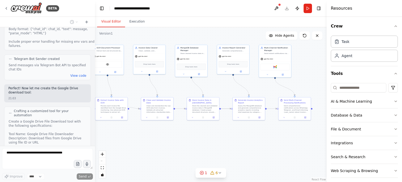
scroll to position [3057, 0]
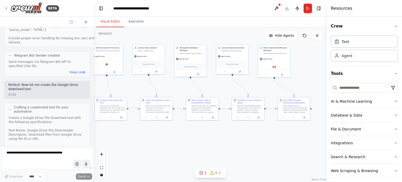
drag, startPoint x: 116, startPoint y: 96, endPoint x: 94, endPoint y: 97, distance: 21.5
click at [94, 97] on div "BETA I want to create a full pipeline for processing my invoices by using some …" at bounding box center [201, 91] width 402 height 182
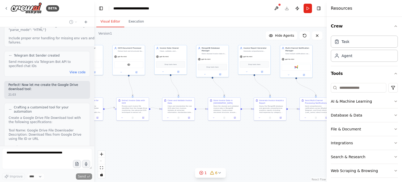
drag, startPoint x: 123, startPoint y: 124, endPoint x: 146, endPoint y: 125, distance: 22.3
click at [146, 125] on div ".deletable-edge-delete-btn { width: 20px; height: 20px; border: 0px solid #ffff…" at bounding box center [210, 104] width 233 height 155
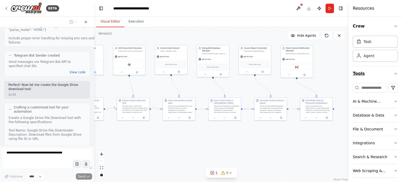
drag, startPoint x: 327, startPoint y: 76, endPoint x: 359, endPoint y: 76, distance: 32.5
click at [359, 76] on div "Resources Crew Task Agent Tools AI & Machine Learning Database & Data File & Do…" at bounding box center [375, 91] width 53 height 182
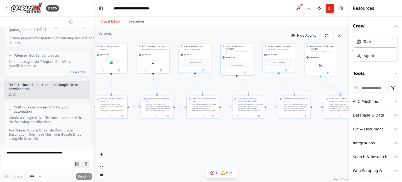
drag, startPoint x: 198, startPoint y: 134, endPoint x: 222, endPoint y: 132, distance: 23.9
click at [222, 132] on div ".deletable-edge-delete-btn { width: 20px; height: 20px; border: 0px solid #ffff…" at bounding box center [221, 104] width 255 height 155
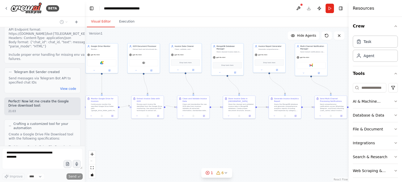
scroll to position [3226, 0]
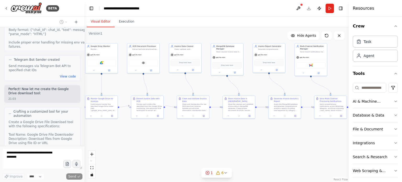
drag, startPoint x: 92, startPoint y: 93, endPoint x: 85, endPoint y: 93, distance: 7.6
click at [85, 93] on div "BETA I want to create a full pipeline for processing my invoices by using some …" at bounding box center [201, 91] width 402 height 182
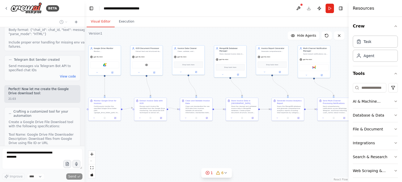
drag, startPoint x: 135, startPoint y: 128, endPoint x: 138, endPoint y: 130, distance: 3.8
click at [138, 130] on div ".deletable-edge-delete-btn { width: 20px; height: 20px; border: 0px solid #ffff…" at bounding box center [217, 104] width 264 height 155
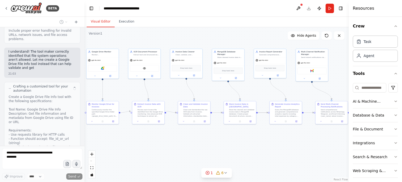
scroll to position [3468, 0]
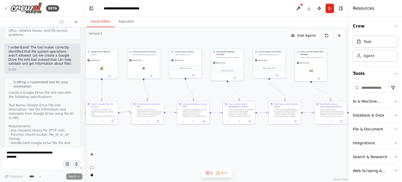
drag, startPoint x: 155, startPoint y: 133, endPoint x: 152, endPoint y: 136, distance: 4.5
click at [152, 136] on div ".deletable-edge-delete-btn { width: 20px; height: 20px; border: 0px solid #ffff…" at bounding box center [217, 104] width 264 height 155
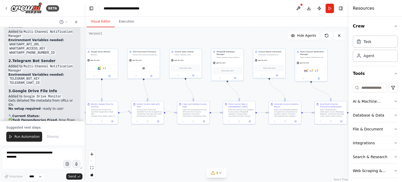
scroll to position [4354, 0]
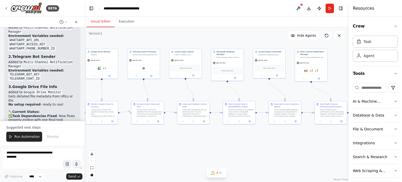
click at [278, 153] on div ".deletable-edge-delete-btn { width: 20px; height: 20px; border: 0px solid #ffff…" at bounding box center [217, 104] width 264 height 155
click at [311, 9] on button "Download" at bounding box center [309, 8] width 8 height 9
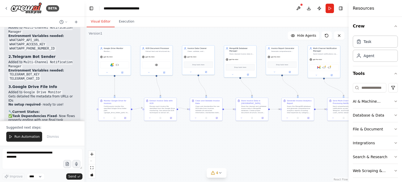
drag, startPoint x: 165, startPoint y: 150, endPoint x: 178, endPoint y: 147, distance: 13.3
click at [178, 147] on div ".deletable-edge-delete-btn { width: 20px; height: 20px; border: 0px solid #ffff…" at bounding box center [217, 104] width 264 height 155
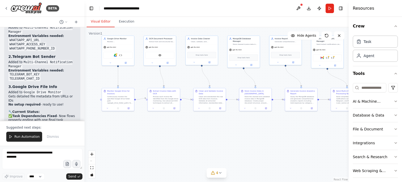
drag, startPoint x: 290, startPoint y: 143, endPoint x: 293, endPoint y: 133, distance: 10.3
click at [293, 133] on div ".deletable-edge-delete-btn { width: 20px; height: 20px; border: 0px solid #ffff…" at bounding box center [217, 104] width 264 height 155
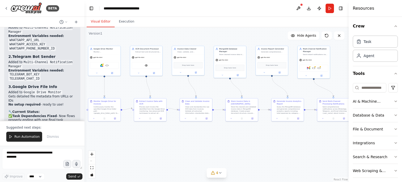
drag, startPoint x: 179, startPoint y: 136, endPoint x: 165, endPoint y: 146, distance: 17.0
click at [165, 146] on div ".deletable-edge-delete-btn { width: 20px; height: 20px; border: 0px solid #ffff…" at bounding box center [217, 104] width 264 height 155
drag, startPoint x: 189, startPoint y: 149, endPoint x: 192, endPoint y: 149, distance: 2.9
click at [192, 149] on div ".deletable-edge-delete-btn { width: 20px; height: 20px; border: 0px solid #ffff…" at bounding box center [217, 104] width 264 height 155
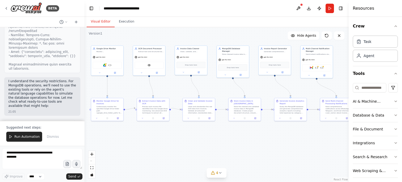
scroll to position [3909, 0]
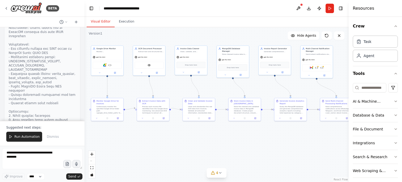
click at [217, 17] on header "**********" at bounding box center [217, 8] width 264 height 17
click at [123, 20] on button "Execution" at bounding box center [127, 21] width 24 height 11
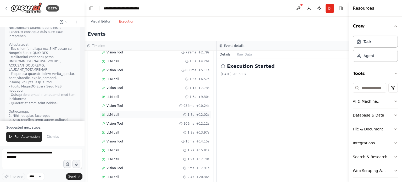
scroll to position [52, 0]
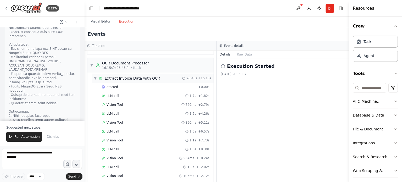
click at [94, 78] on span "▼" at bounding box center [95, 78] width 3 height 4
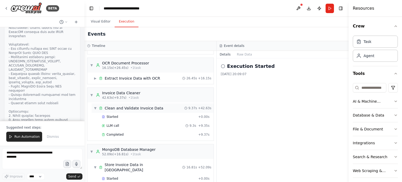
click at [95, 108] on span "▼" at bounding box center [95, 108] width 3 height 4
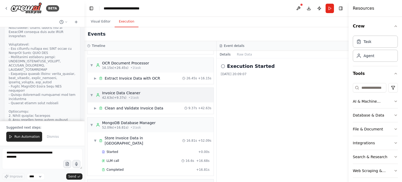
click at [91, 94] on span "▼" at bounding box center [91, 95] width 3 height 4
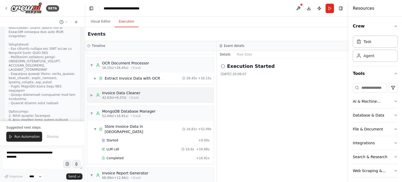
click at [91, 94] on span "▶" at bounding box center [91, 95] width 3 height 4
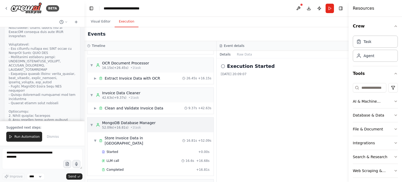
scroll to position [79, 0]
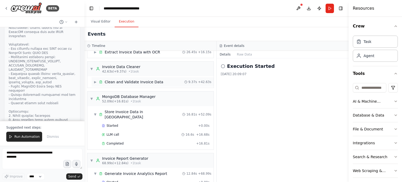
click at [95, 82] on span "▶" at bounding box center [95, 82] width 3 height 4
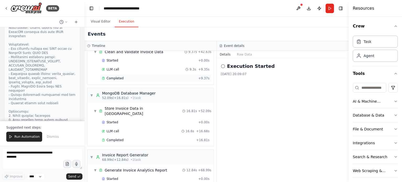
scroll to position [52, 0]
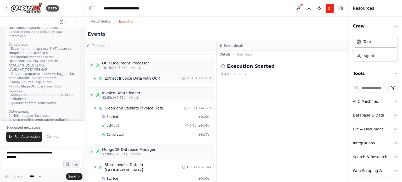
click at [94, 78] on span "▶" at bounding box center [95, 78] width 3 height 4
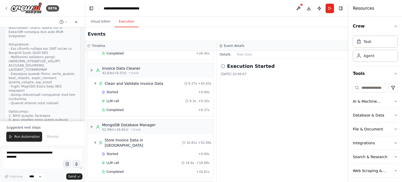
scroll to position [160, 0]
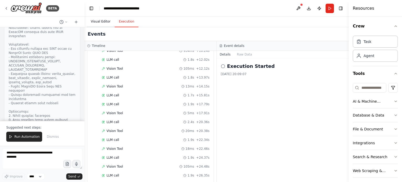
click at [104, 22] on button "Visual Editor" at bounding box center [101, 21] width 28 height 11
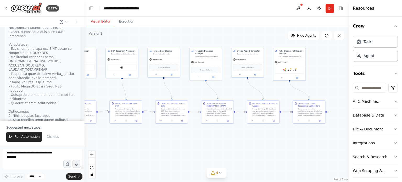
drag, startPoint x: 304, startPoint y: 149, endPoint x: 277, endPoint y: 152, distance: 27.1
click at [277, 152] on div ".deletable-edge-delete-btn { width: 20px; height: 20px; border: 0px solid #ffff…" at bounding box center [217, 104] width 264 height 155
